Goal: Task Accomplishment & Management: Use online tool/utility

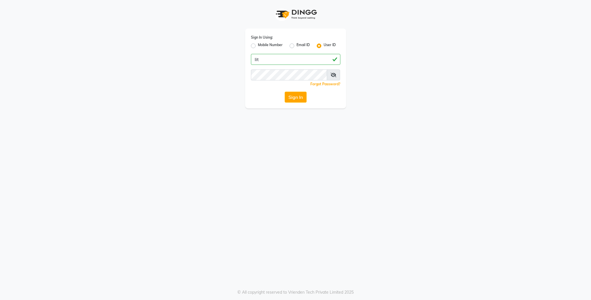
type input "lit"
click at [296, 93] on button "Sign In" at bounding box center [296, 97] width 22 height 11
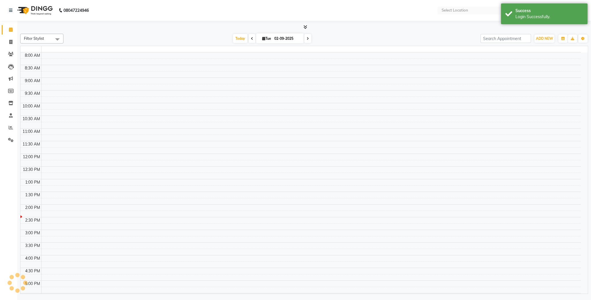
select select "en"
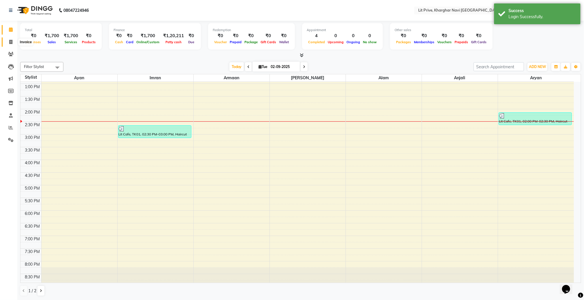
click at [10, 42] on icon at bounding box center [10, 42] width 3 height 4
select select "service"
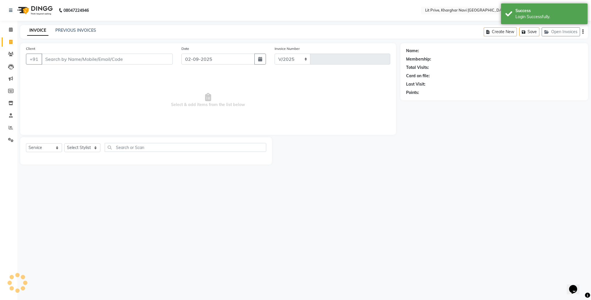
select select "5625"
type input "1642"
click at [95, 151] on select "Select Stylist [PERSON_NAME] [PERSON_NAME] [PERSON_NAME] [PERSON_NAME] [PERSON_…" at bounding box center [82, 147] width 36 height 9
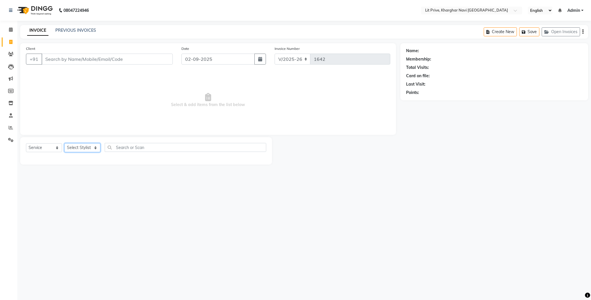
select select "89134"
click at [64, 144] on select "Select Stylist [PERSON_NAME] [PERSON_NAME] [PERSON_NAME] [PERSON_NAME] [PERSON_…" at bounding box center [82, 147] width 36 height 9
click at [258, 209] on label at bounding box center [260, 210] width 4 height 4
click at [258, 209] on input "checkbox" at bounding box center [260, 210] width 4 height 4
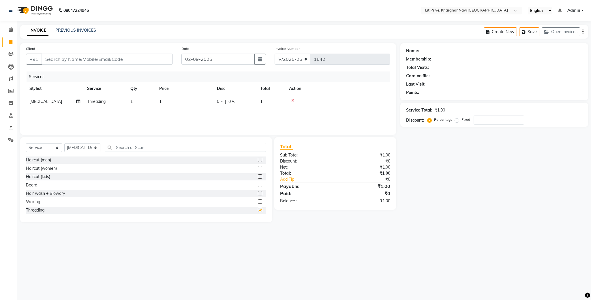
checkbox input "false"
click at [181, 102] on td "1" at bounding box center [185, 101] width 58 height 13
select select "89134"
click at [207, 101] on input "1" at bounding box center [211, 103] width 51 height 9
type input "50"
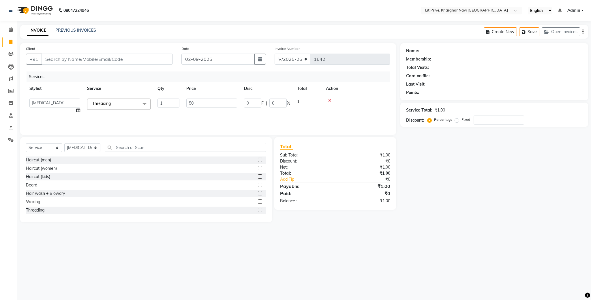
click at [485, 201] on div "Name: Membership: Total Visits: Card on file: Last Visit: Points: Service Total…" at bounding box center [496, 132] width 192 height 179
